Goal: Download file/media

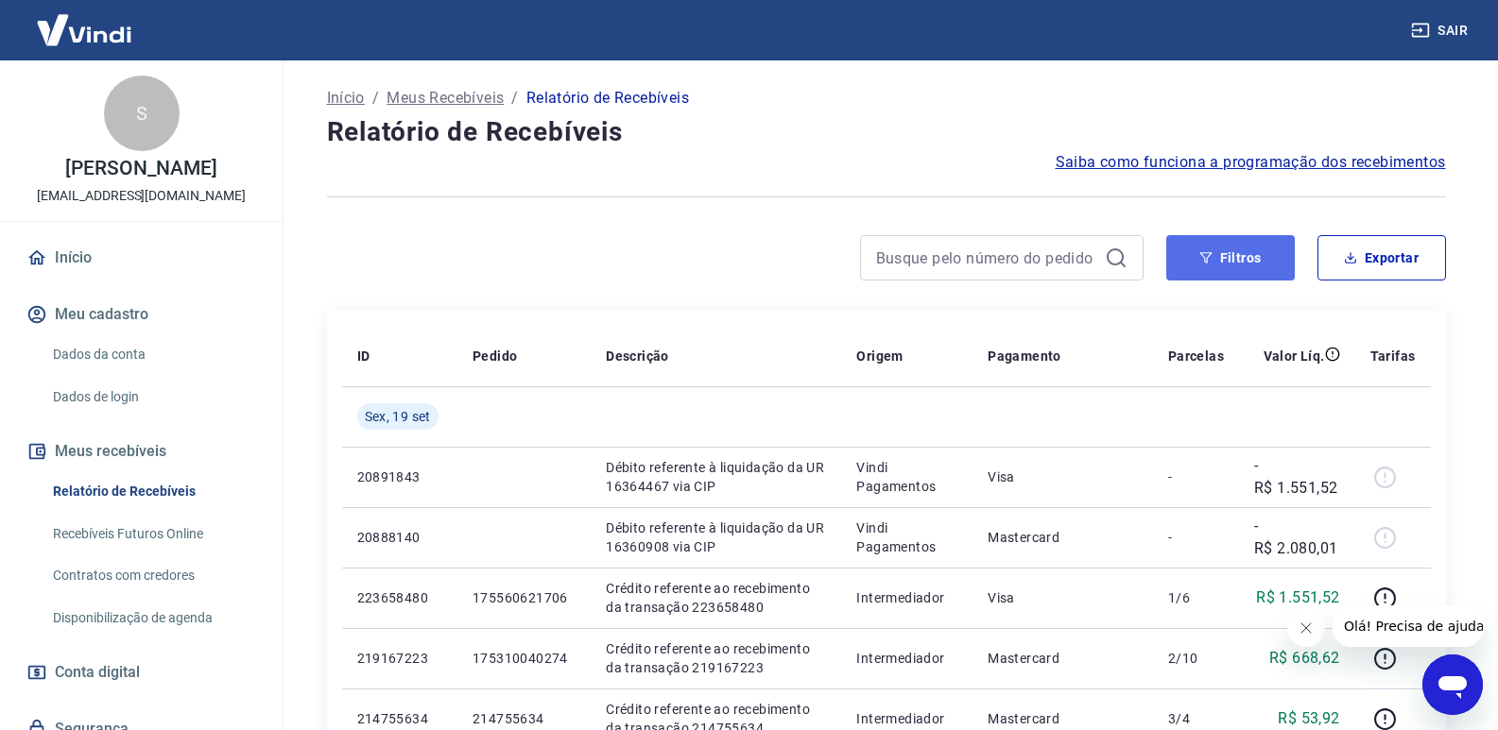
click at [1200, 261] on icon "button" at bounding box center [1205, 257] width 13 height 13
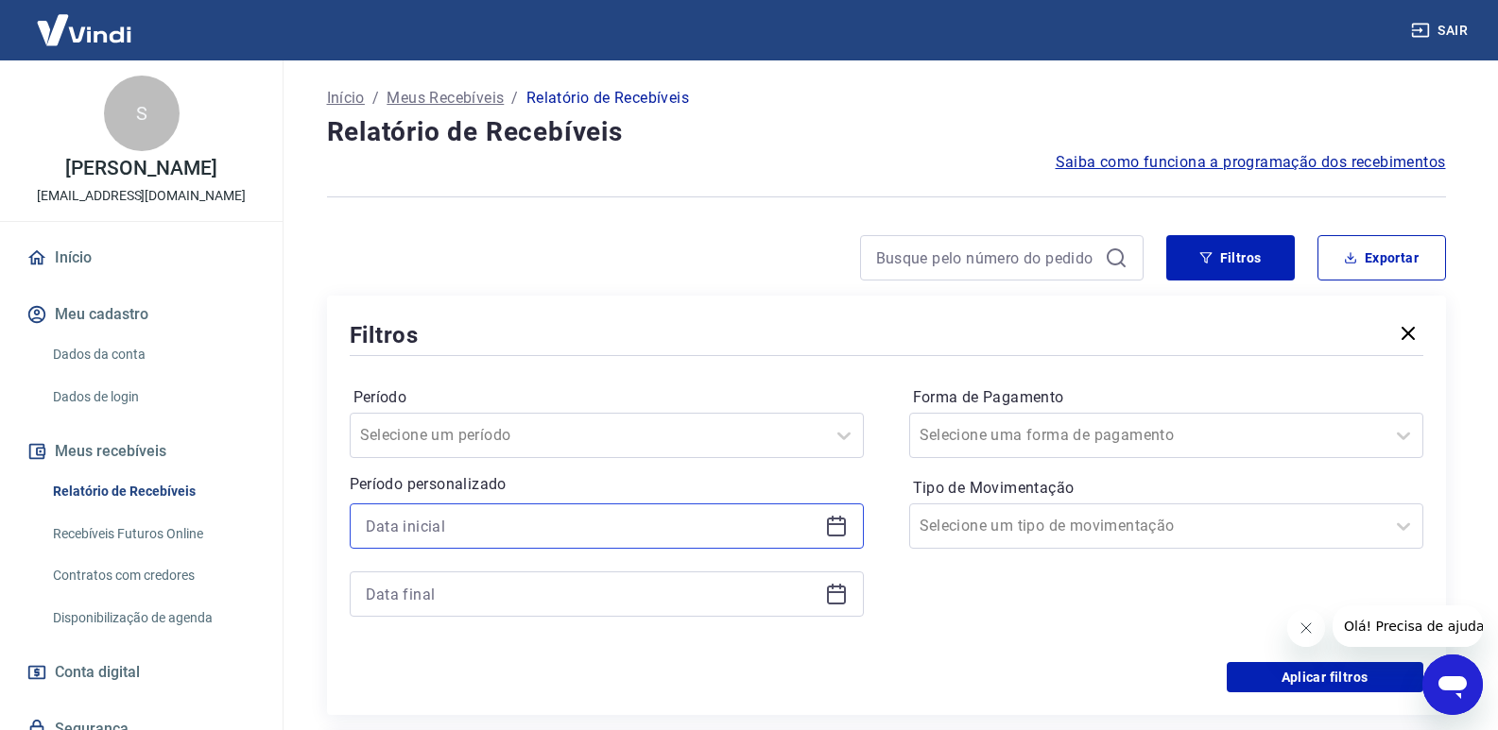
click at [387, 525] on input at bounding box center [592, 526] width 452 height 28
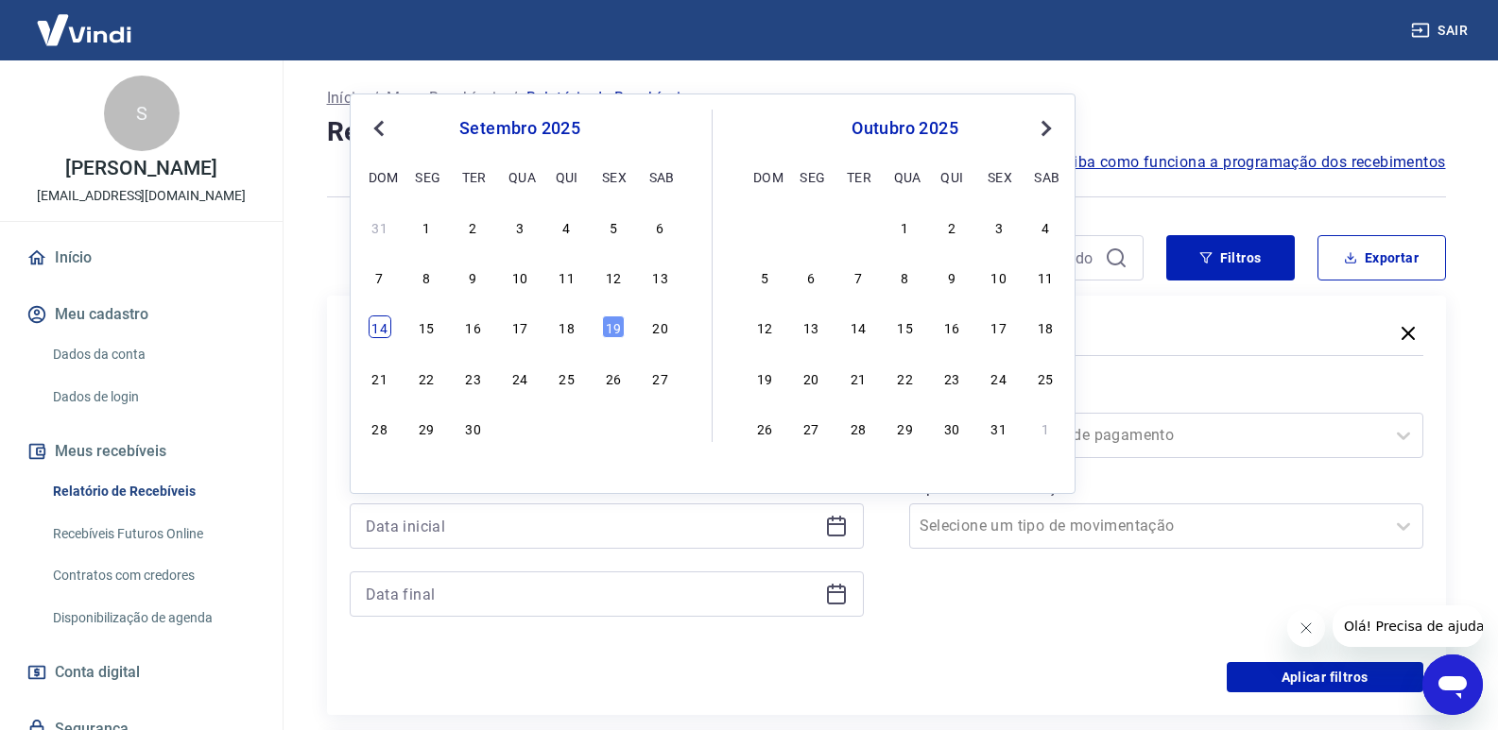
click at [376, 334] on div "14" at bounding box center [379, 327] width 23 height 23
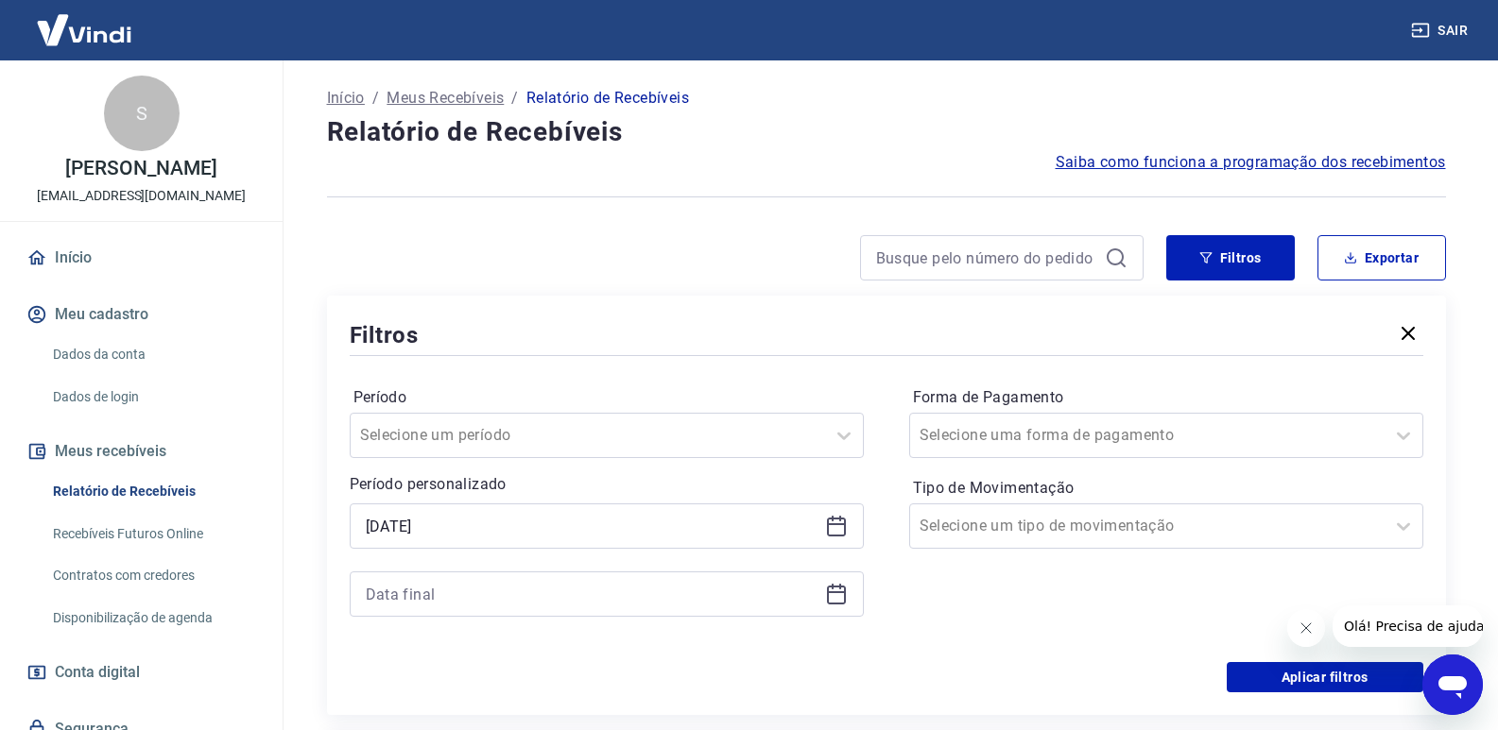
type input "[DATE]"
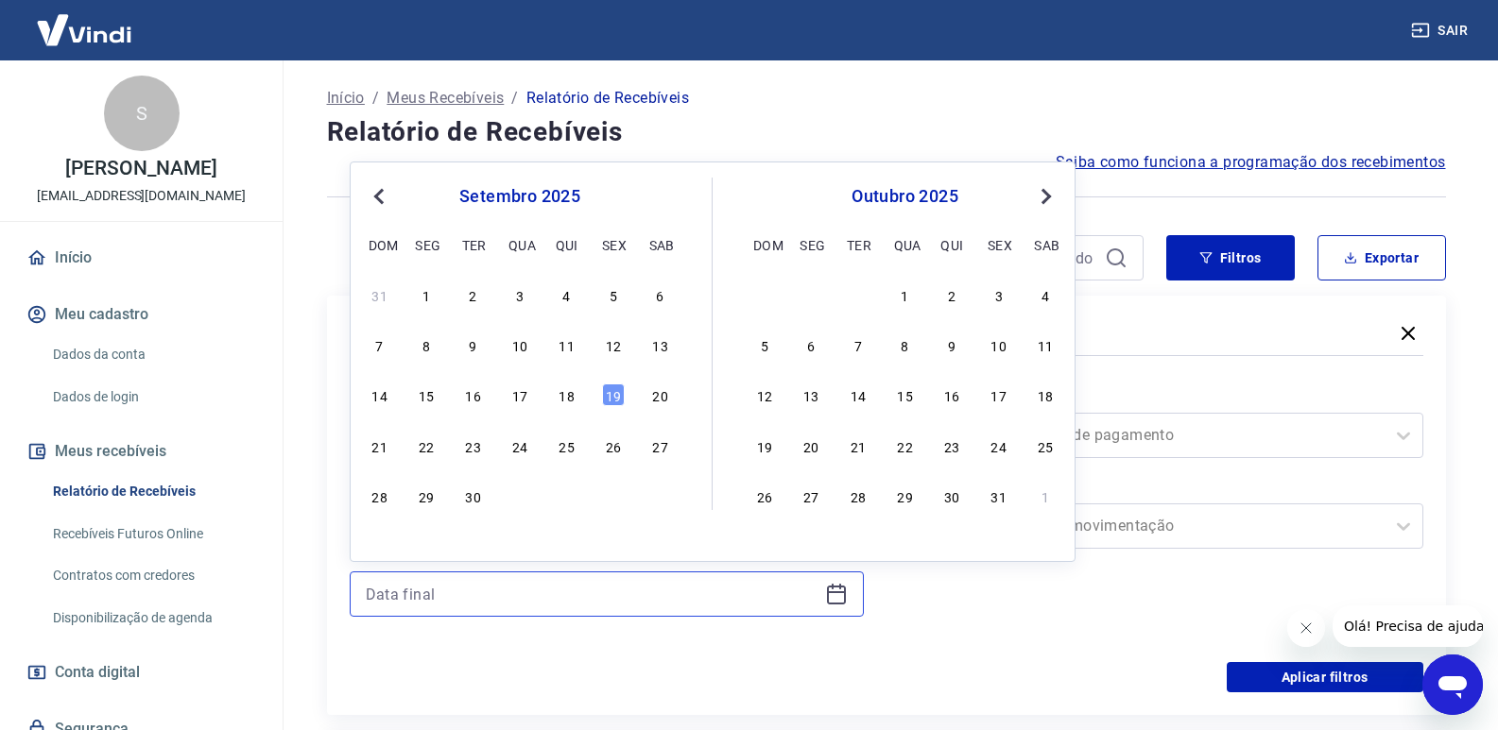
click at [422, 593] on input at bounding box center [592, 594] width 452 height 28
click at [378, 391] on div "14" at bounding box center [379, 395] width 23 height 23
type input "[DATE]"
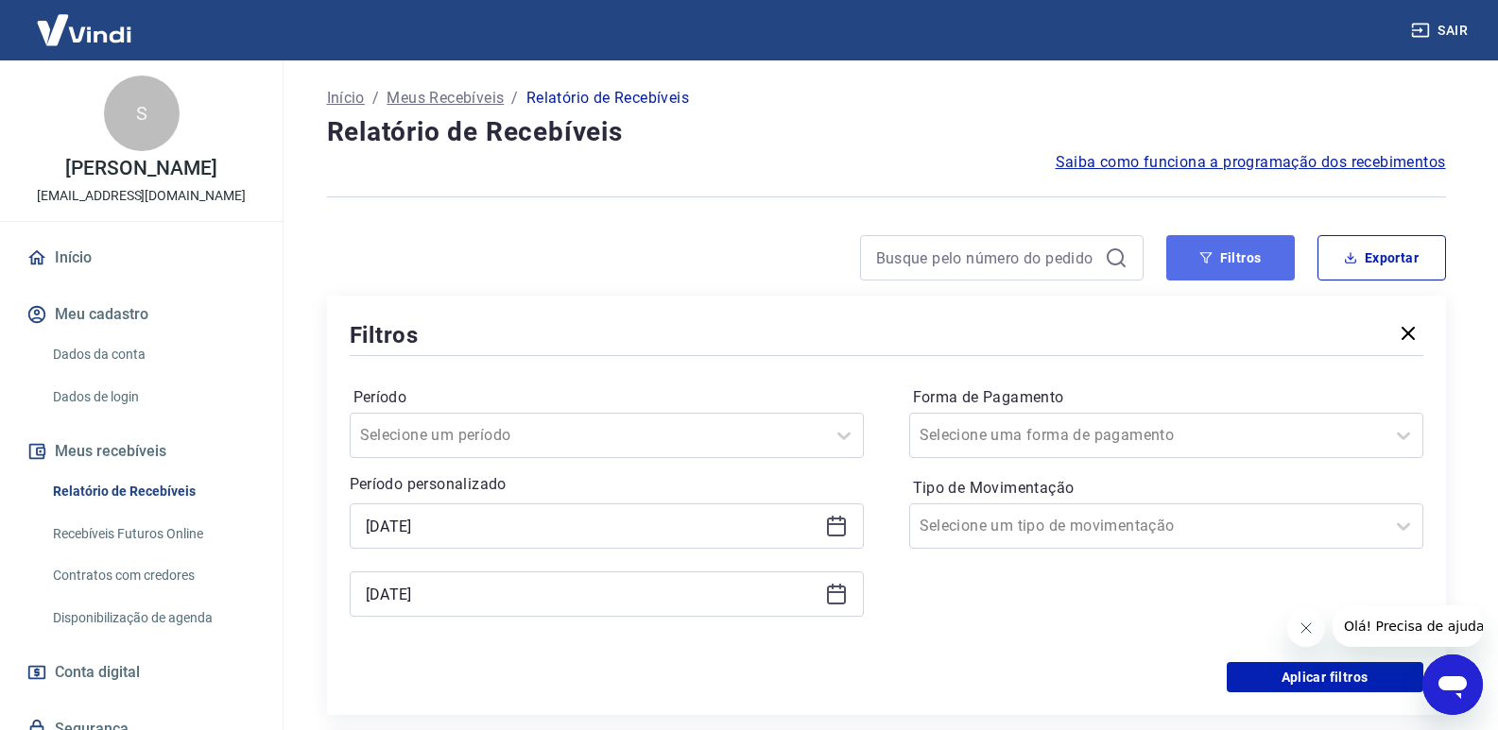
click at [1242, 264] on button "Filtros" at bounding box center [1230, 257] width 129 height 45
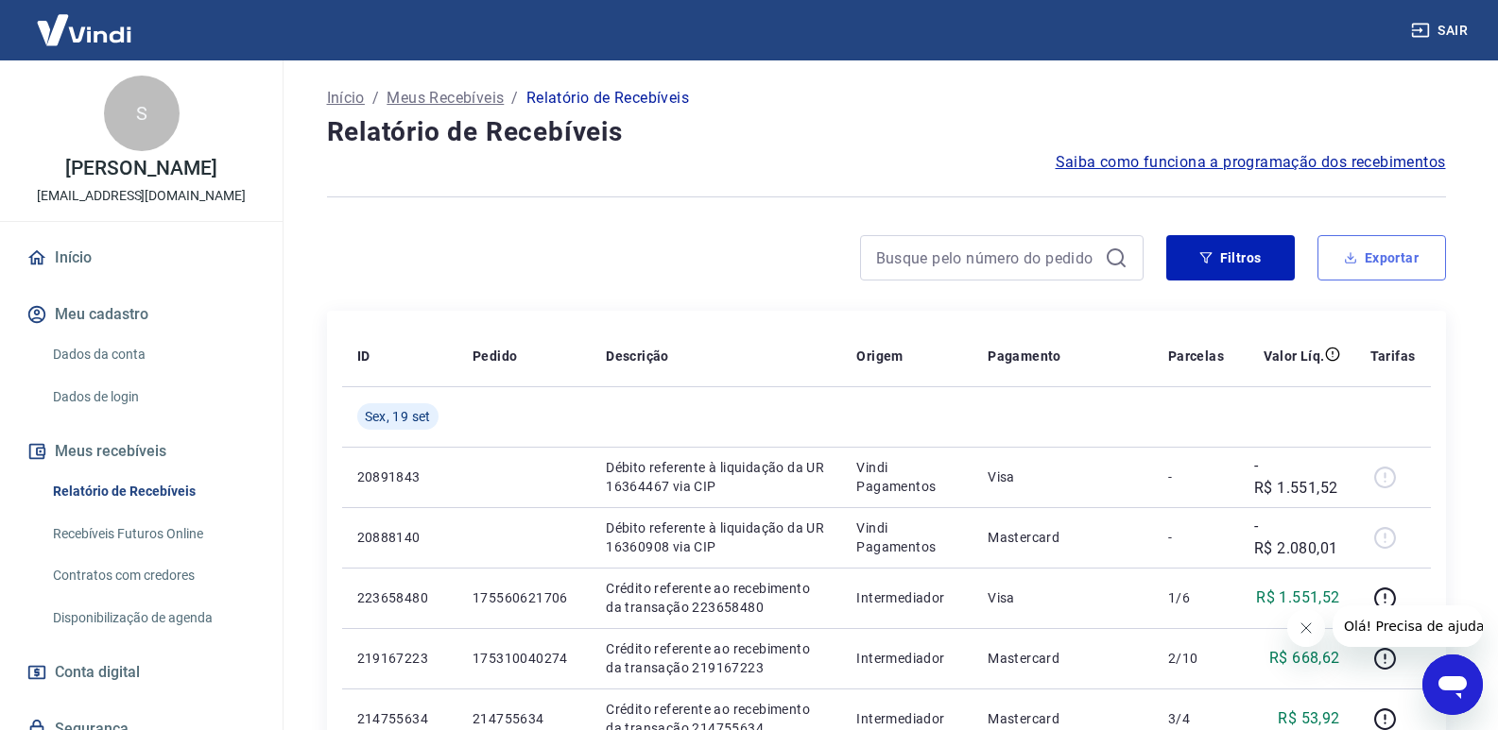
click at [1371, 251] on button "Exportar" at bounding box center [1381, 257] width 129 height 45
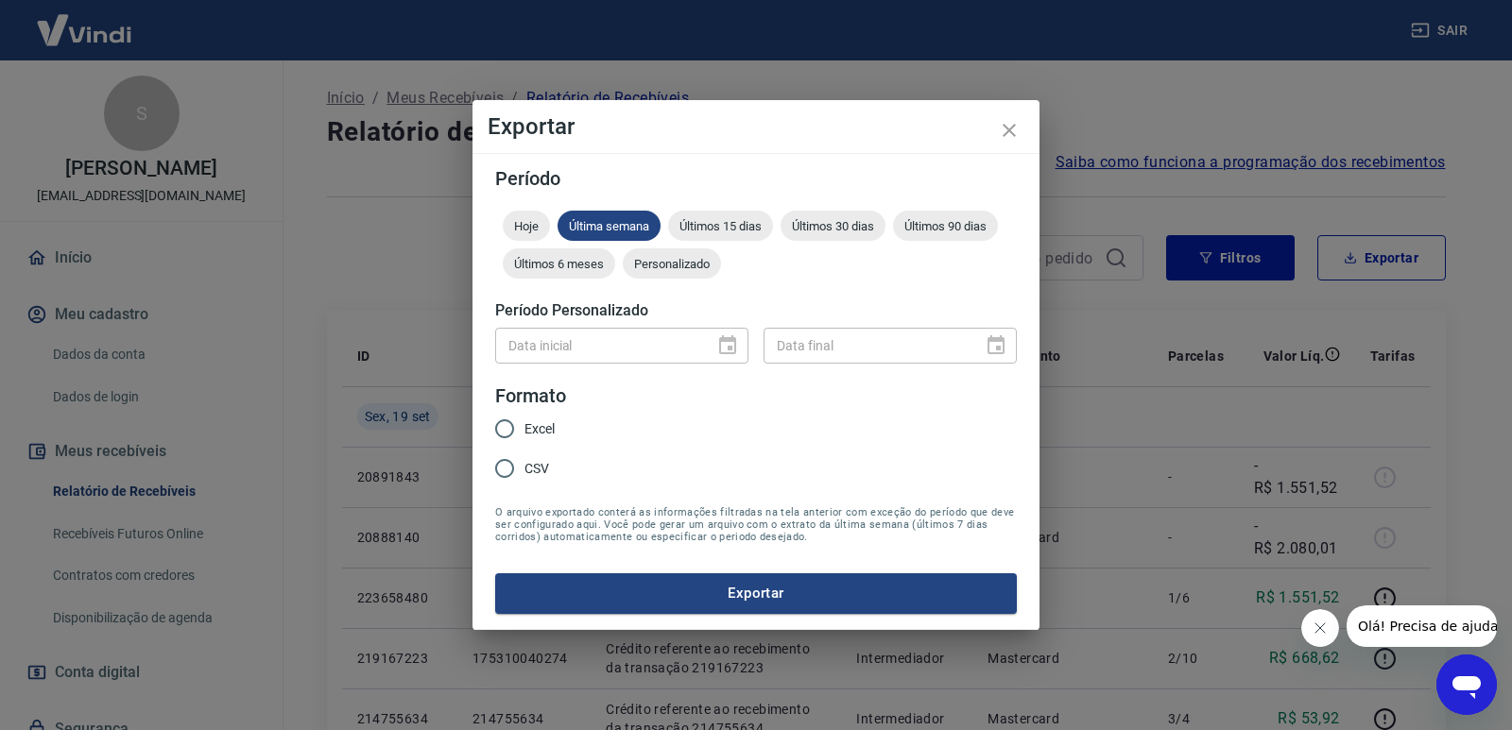
click at [531, 433] on span "Excel" at bounding box center [539, 430] width 30 height 20
click at [524, 433] on input "Excel" at bounding box center [505, 429] width 40 height 40
radio input "true"
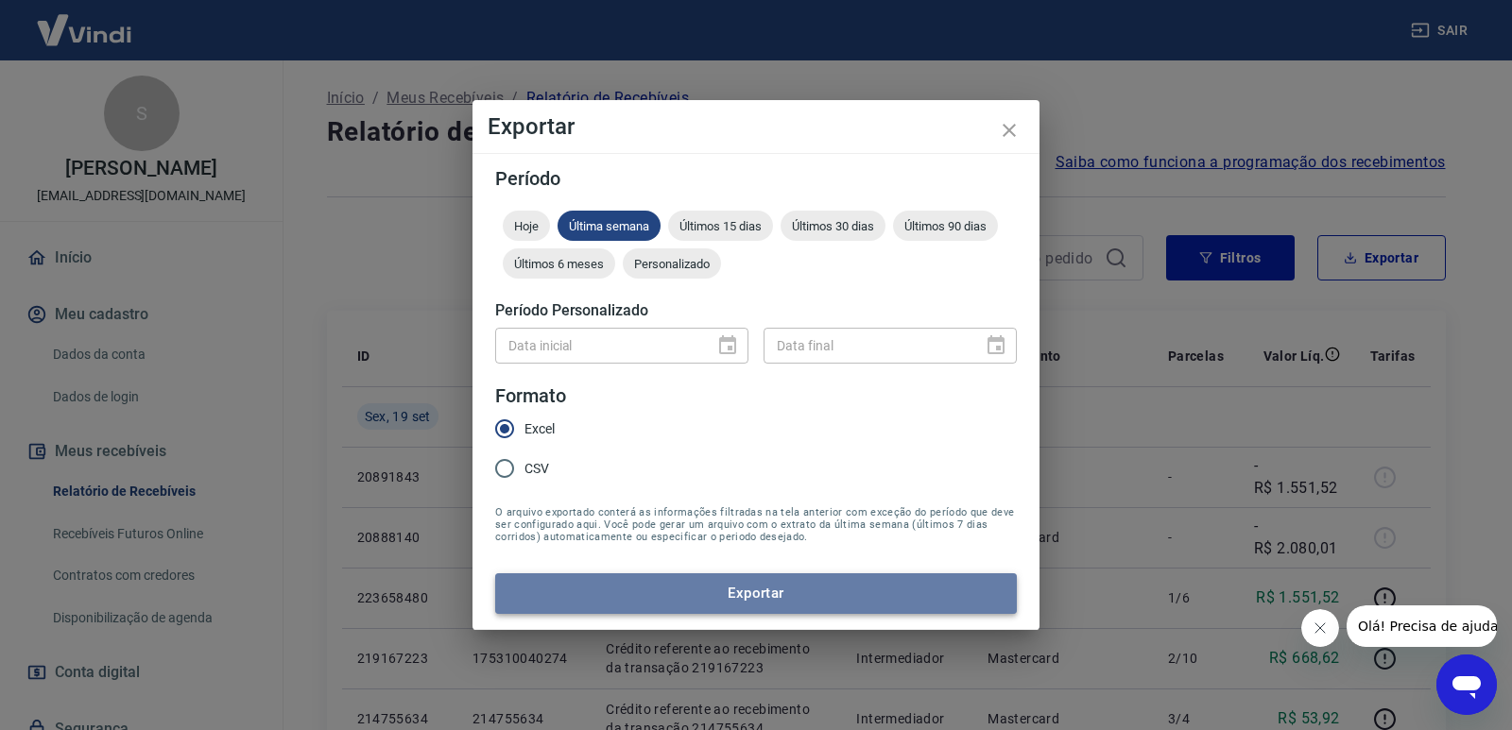
click at [691, 590] on button "Exportar" at bounding box center [756, 594] width 522 height 40
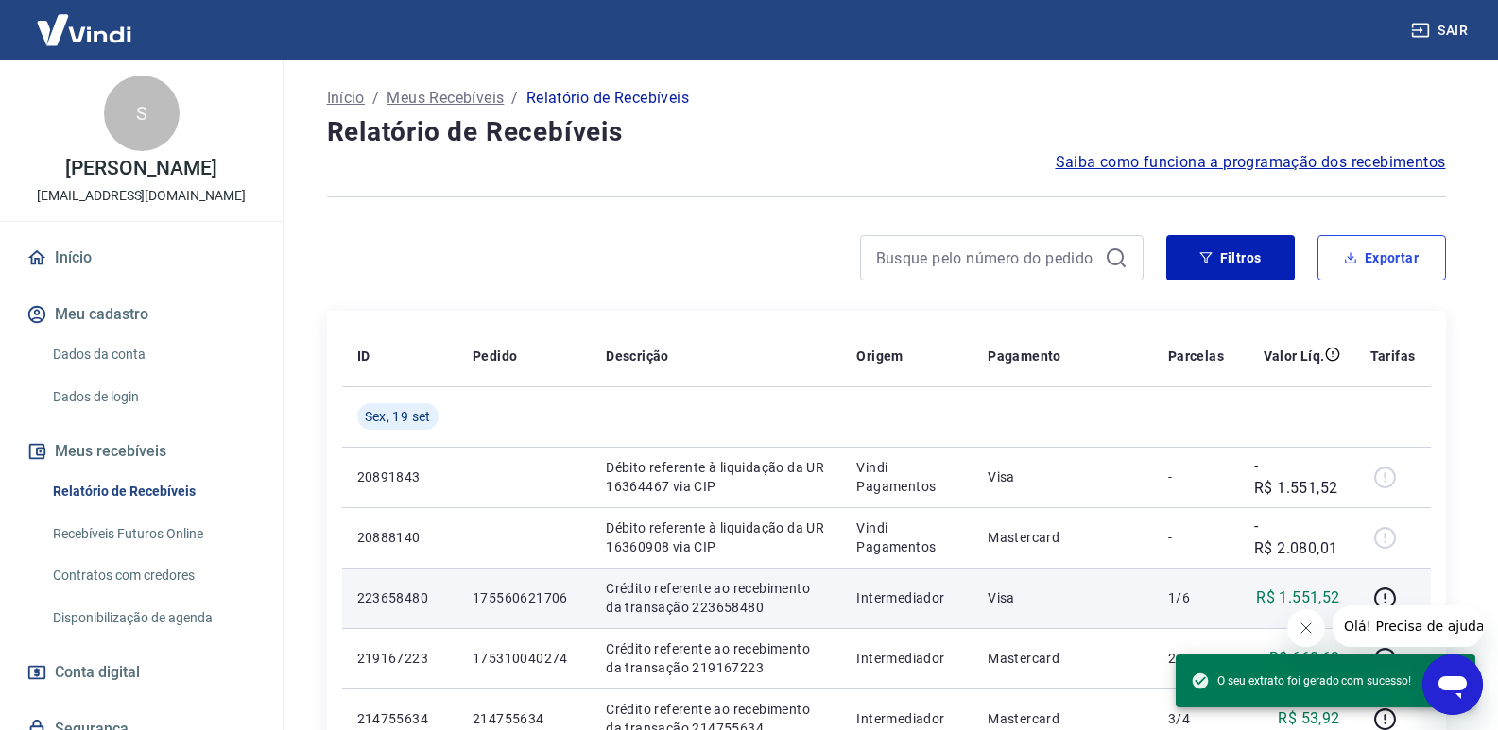
scroll to position [283, 0]
